Goal: Navigation & Orientation: Locate item on page

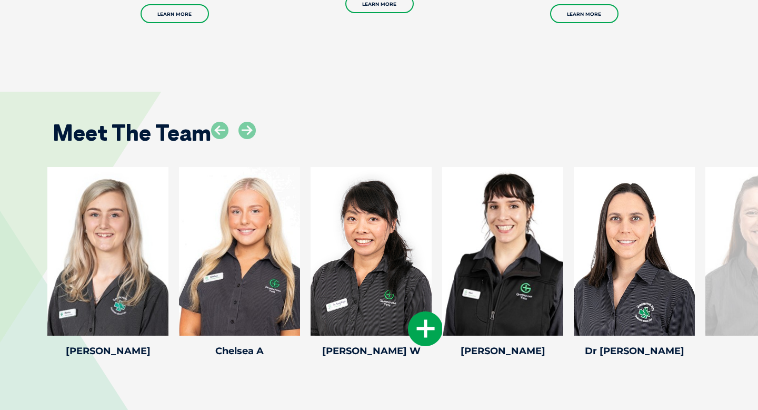
scroll to position [1315, 0]
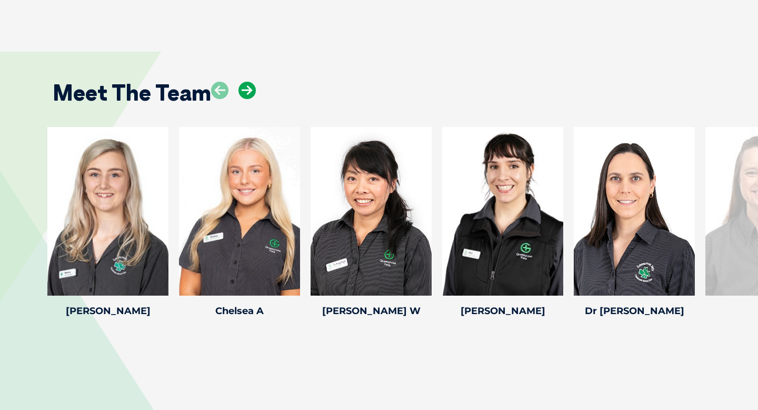
click at [242, 84] on icon at bounding box center [247, 90] width 17 height 17
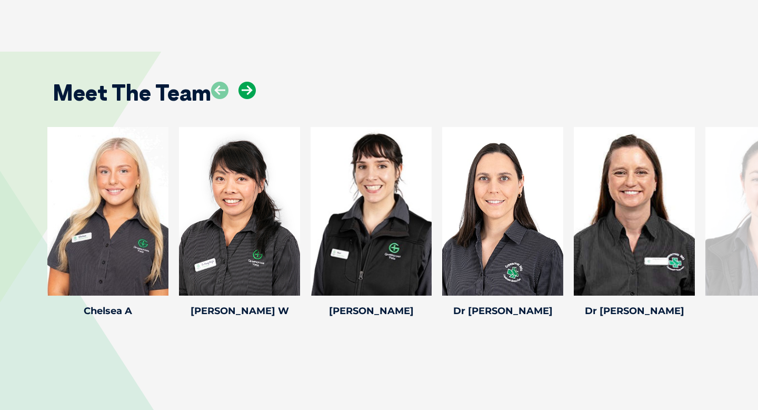
click at [242, 84] on icon at bounding box center [247, 90] width 17 height 17
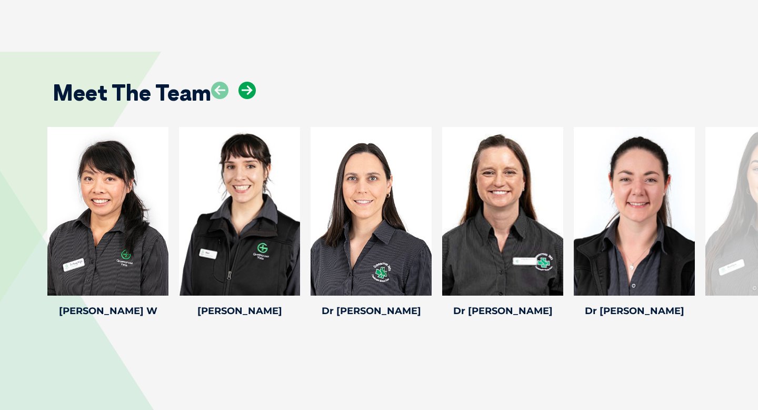
click at [242, 84] on icon at bounding box center [247, 90] width 17 height 17
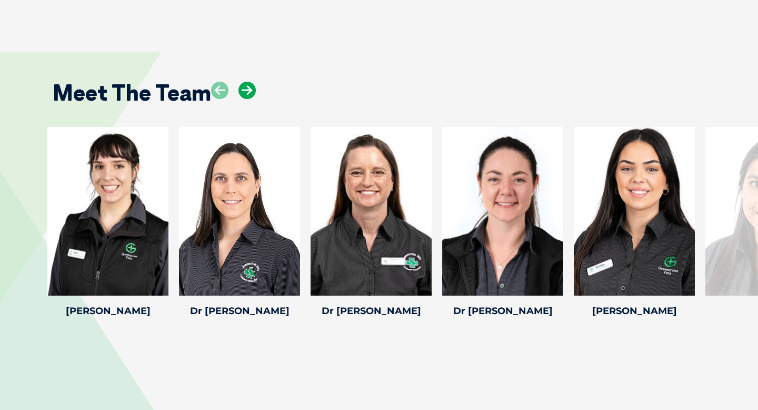
click at [242, 84] on icon at bounding box center [247, 90] width 17 height 17
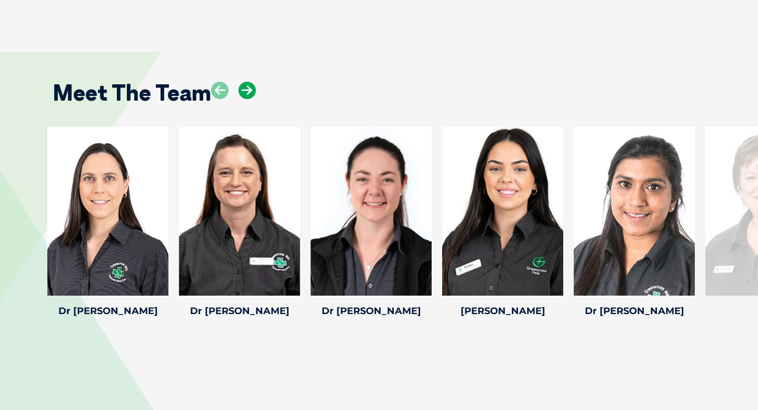
click at [242, 84] on icon at bounding box center [247, 90] width 17 height 17
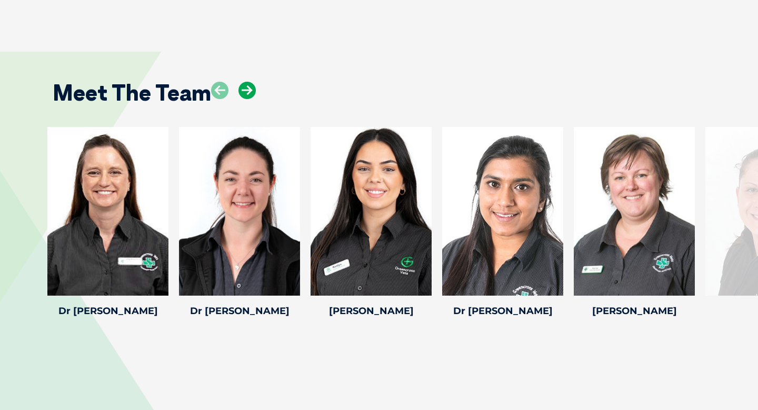
click at [242, 84] on icon at bounding box center [247, 90] width 17 height 17
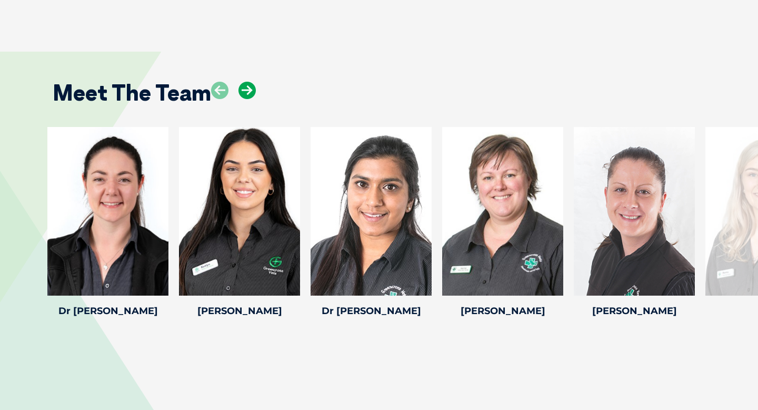
click at [242, 84] on icon at bounding box center [247, 90] width 17 height 17
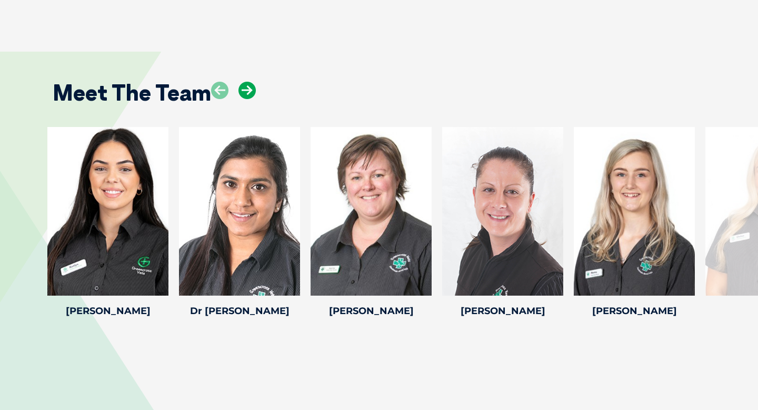
click at [242, 84] on icon at bounding box center [247, 90] width 17 height 17
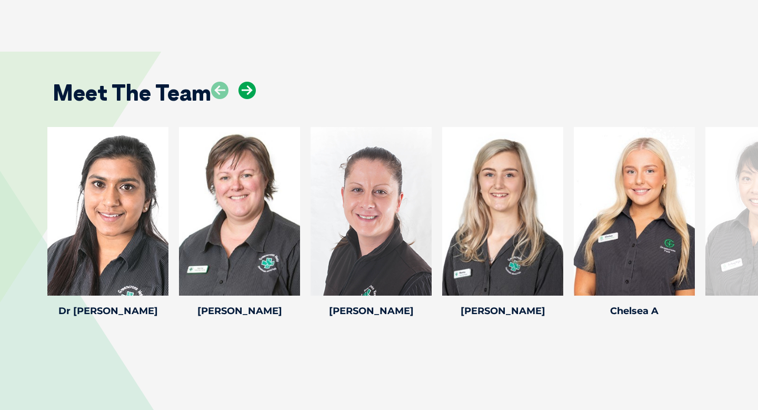
click at [242, 84] on icon at bounding box center [247, 90] width 17 height 17
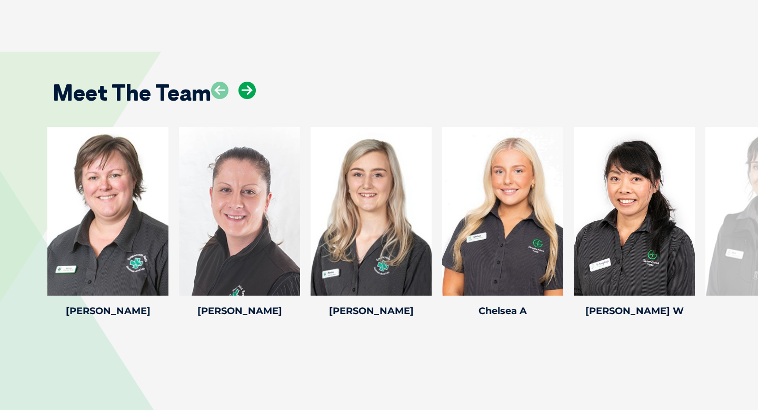
click at [242, 84] on icon at bounding box center [247, 90] width 17 height 17
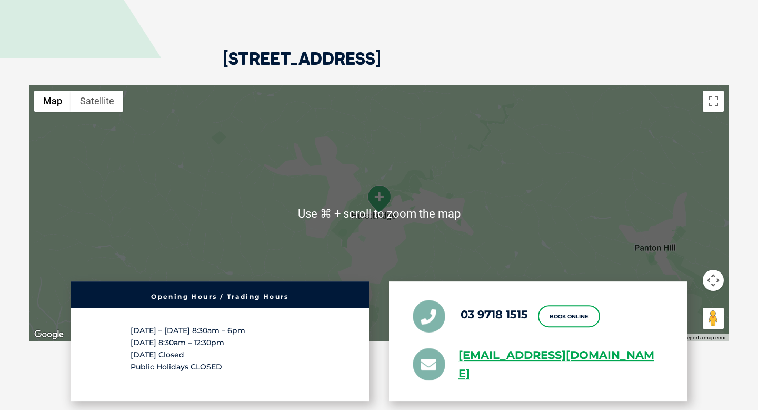
scroll to position [1700, 0]
